Goal: Task Accomplishment & Management: Manage account settings

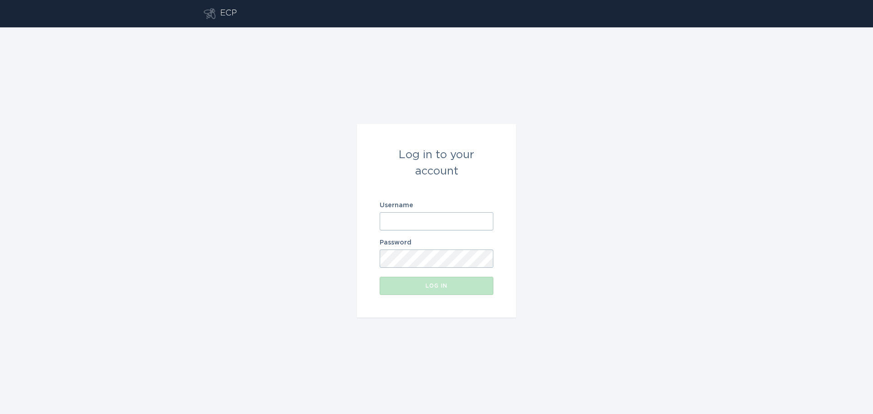
click at [427, 219] on input "Username" at bounding box center [437, 221] width 114 height 18
paste input "[EMAIL_ADDRESS][DOMAIN_NAME]"
type input "[EMAIL_ADDRESS][DOMAIN_NAME]"
click at [426, 281] on button "Log in" at bounding box center [437, 286] width 114 height 18
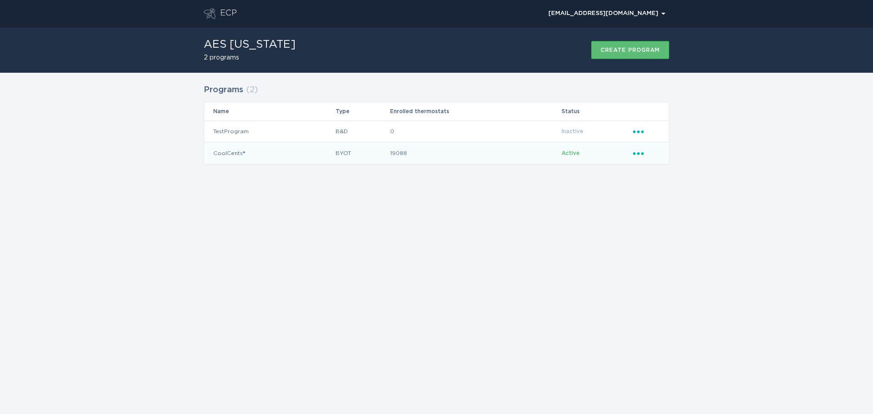
click at [640, 153] on icon "Ellipsis" at bounding box center [639, 152] width 13 height 8
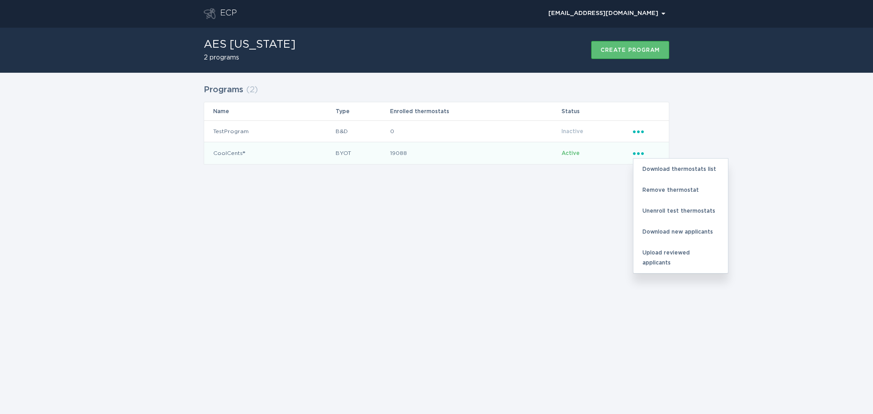
click at [574, 153] on span "Active" at bounding box center [571, 152] width 18 height 5
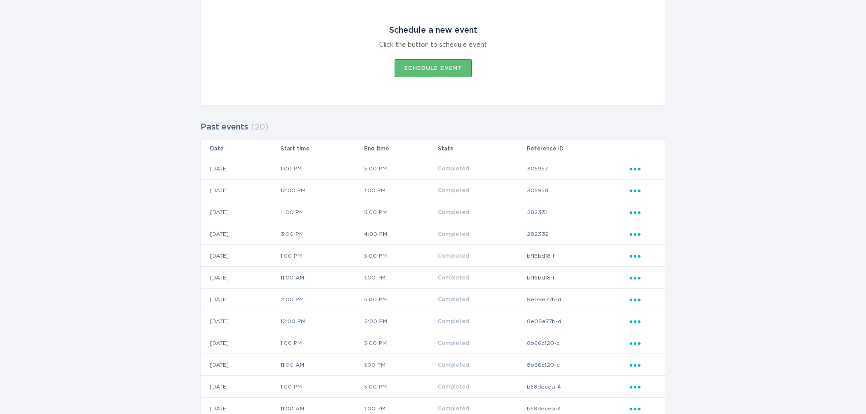
scroll to position [135, 0]
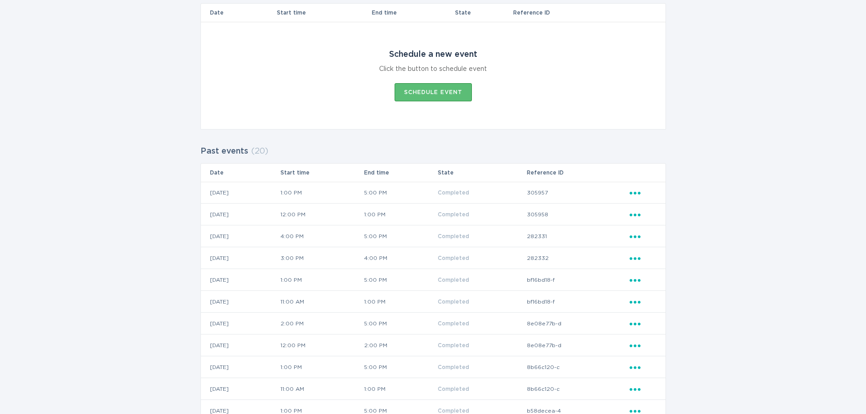
click at [635, 190] on icon "Ellipsis" at bounding box center [636, 192] width 13 height 8
click at [631, 198] on div "View event summary" at bounding box center [677, 209] width 95 height 22
click at [631, 196] on div "Ellipsis" at bounding box center [643, 193] width 27 height 10
click at [567, 193] on td "305957" at bounding box center [578, 193] width 103 height 22
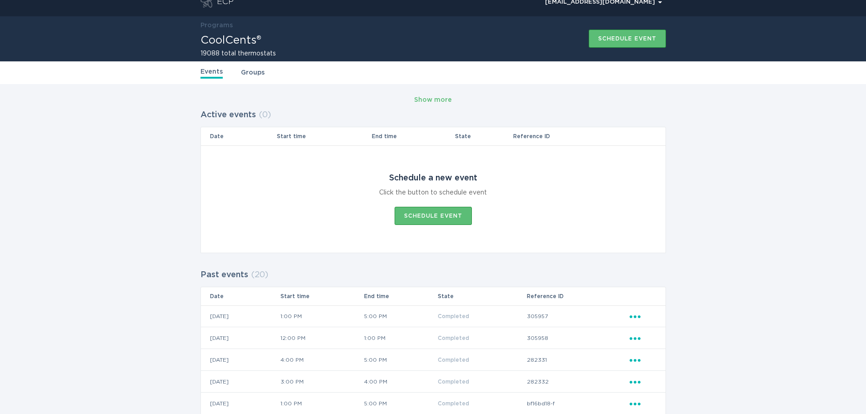
scroll to position [0, 0]
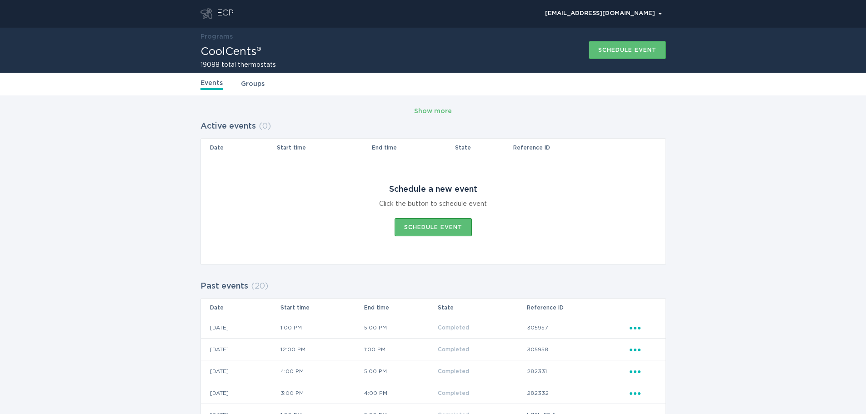
click at [256, 84] on link "Groups" at bounding box center [253, 84] width 24 height 10
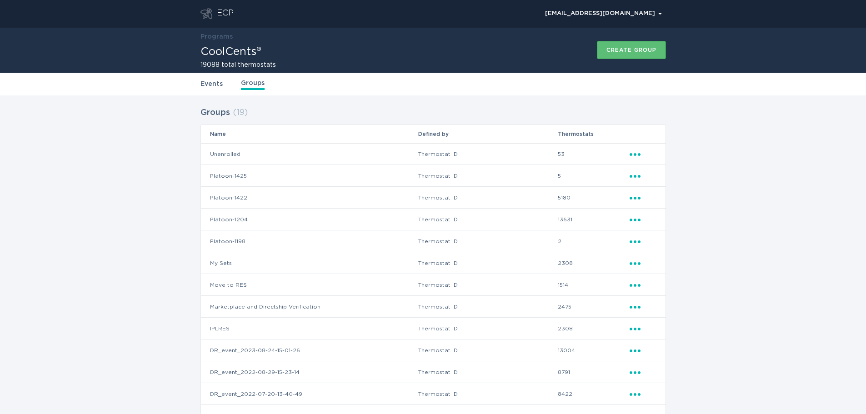
click at [637, 153] on icon "Ellipsis" at bounding box center [636, 153] width 13 height 8
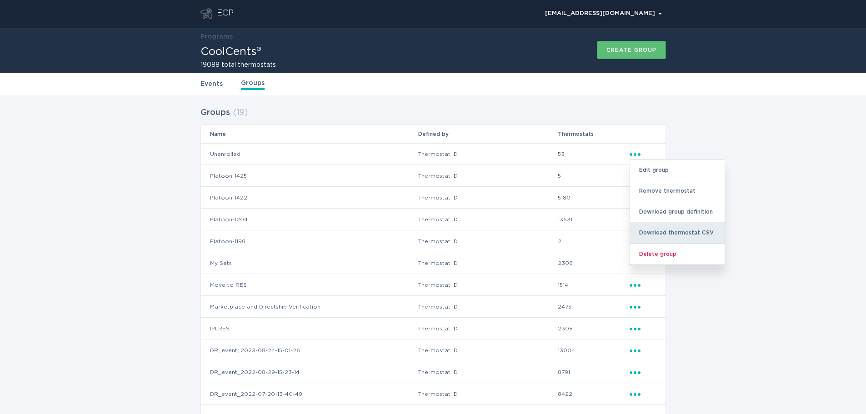
click at [669, 232] on div "Download thermostat CSV" at bounding box center [677, 232] width 95 height 21
